Goal: Find specific page/section: Find specific page/section

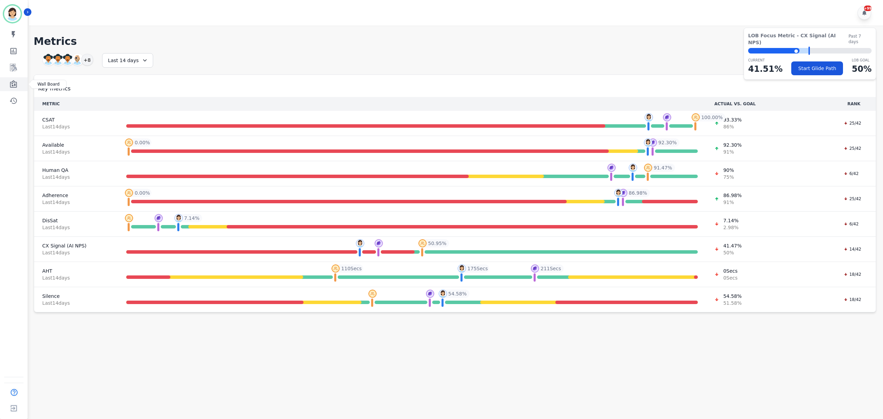
click at [20, 90] on link "Sidebar" at bounding box center [14, 84] width 27 height 14
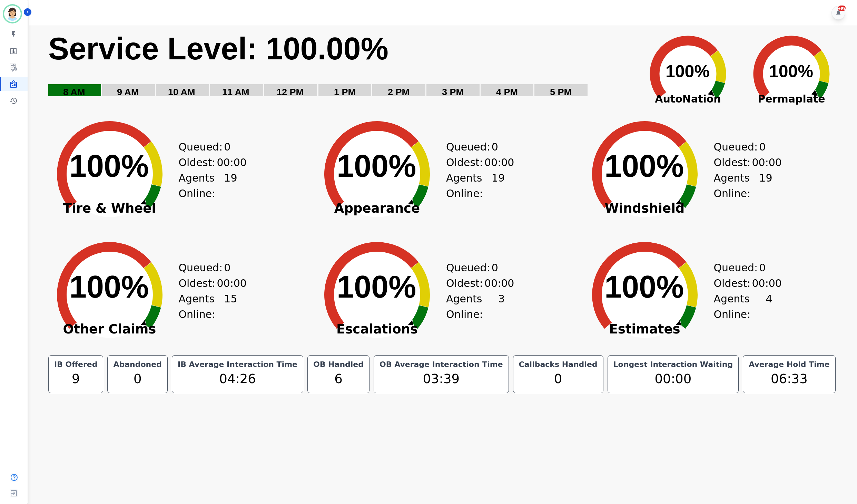
click at [435, 7] on div "+99" at bounding box center [444, 13] width 830 height 26
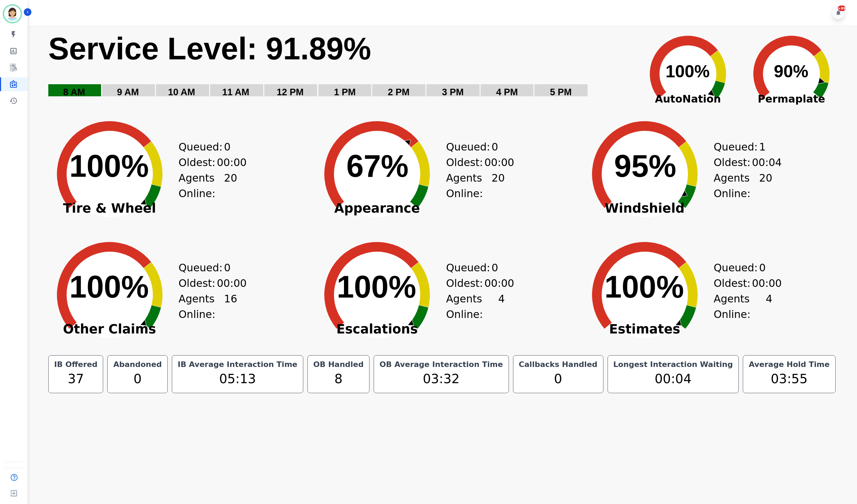
click at [618, 21] on div "+99" at bounding box center [444, 13] width 830 height 26
click at [546, 16] on div "+99" at bounding box center [444, 13] width 830 height 26
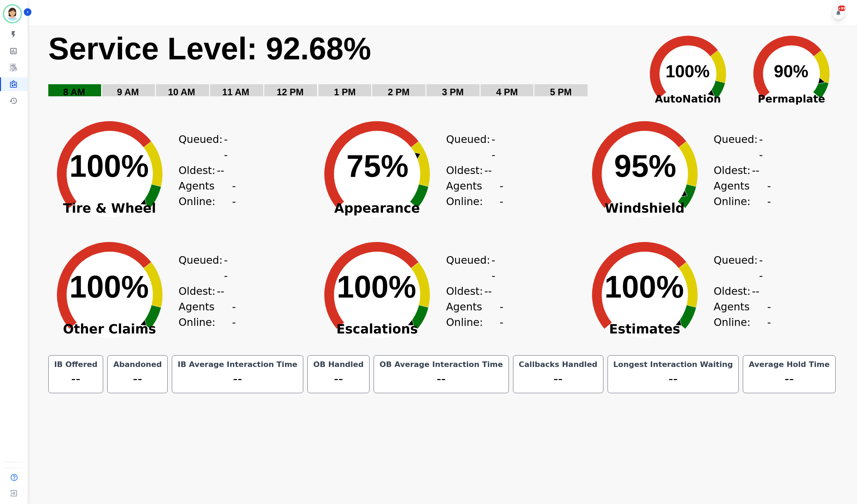
click at [713, 16] on div "+99" at bounding box center [444, 13] width 830 height 26
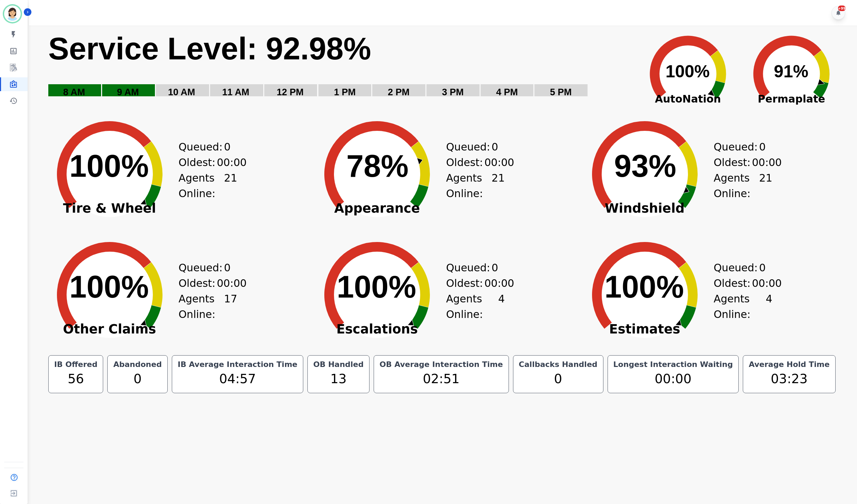
click at [233, 31] on text "Service Level: 92.98%" at bounding box center [209, 48] width 323 height 34
